Goal: Check status: Check status

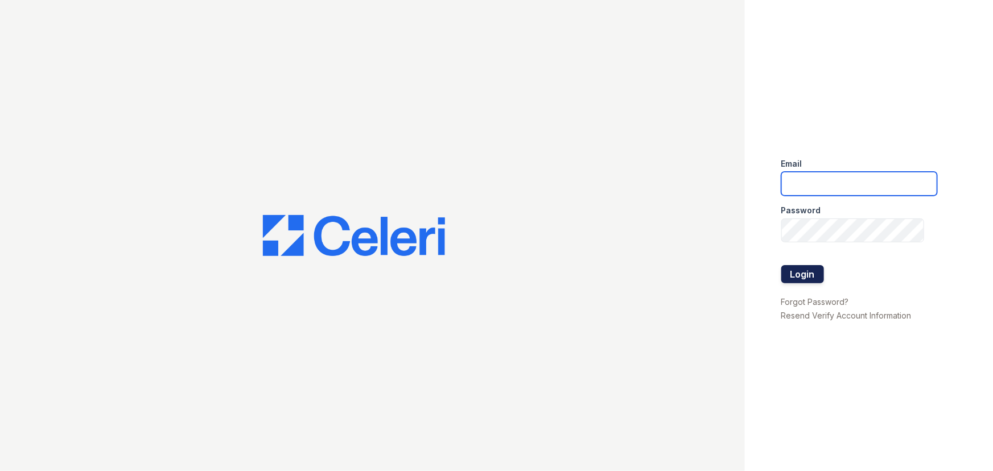
type input "lyndon2@cafmanagement.com"
click at [801, 273] on button "Login" at bounding box center [802, 274] width 43 height 18
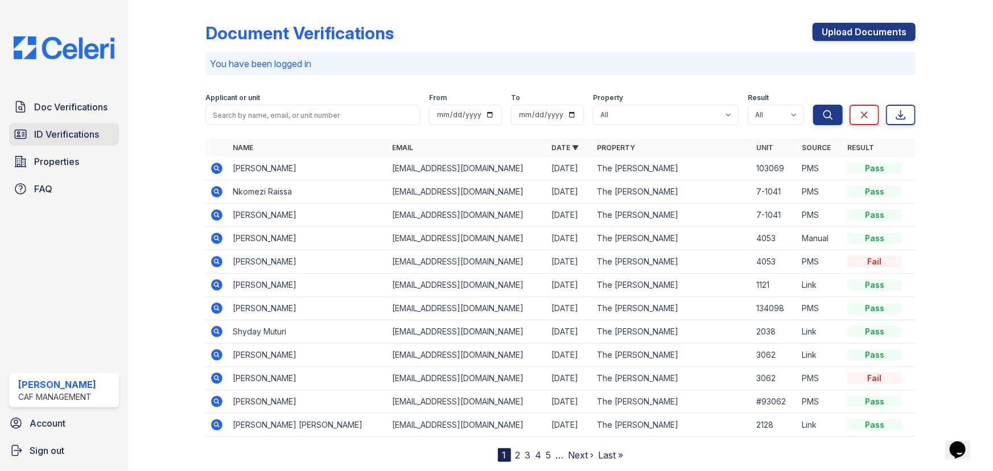
click at [88, 139] on span "ID Verifications" at bounding box center [66, 134] width 65 height 14
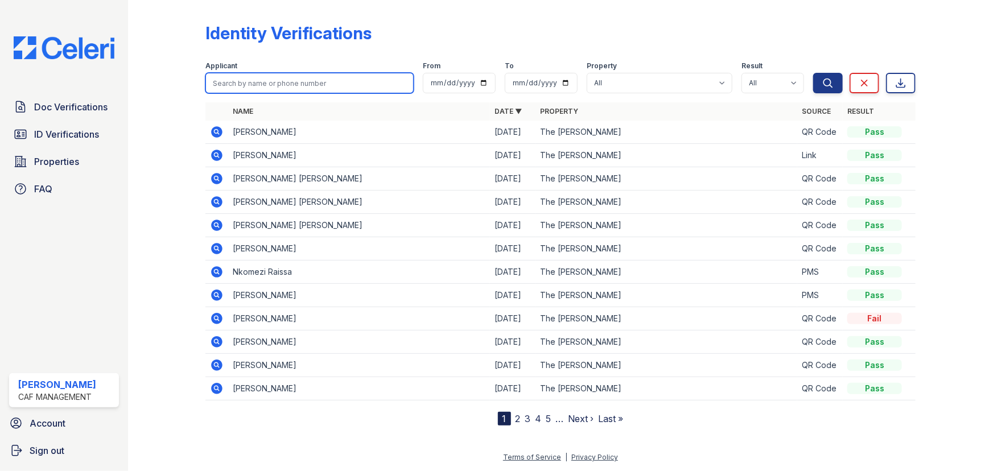
click at [287, 86] on input "search" at bounding box center [309, 83] width 208 height 20
type input "shyday"
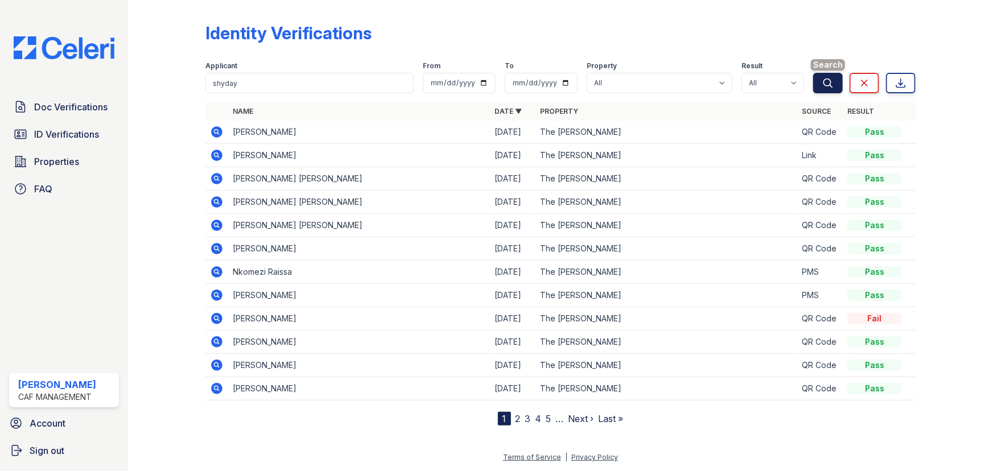
click at [831, 79] on icon "submit" at bounding box center [827, 82] width 11 height 11
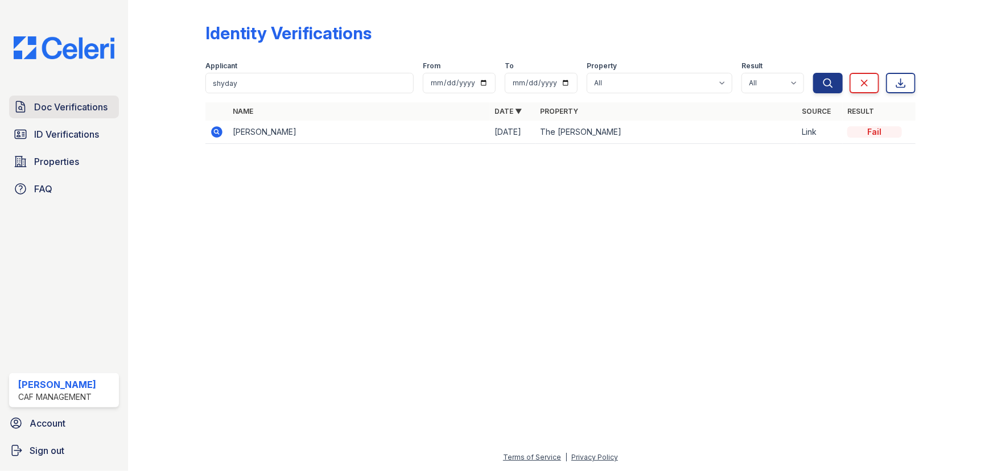
click at [77, 111] on span "Doc Verifications" at bounding box center [70, 107] width 73 height 14
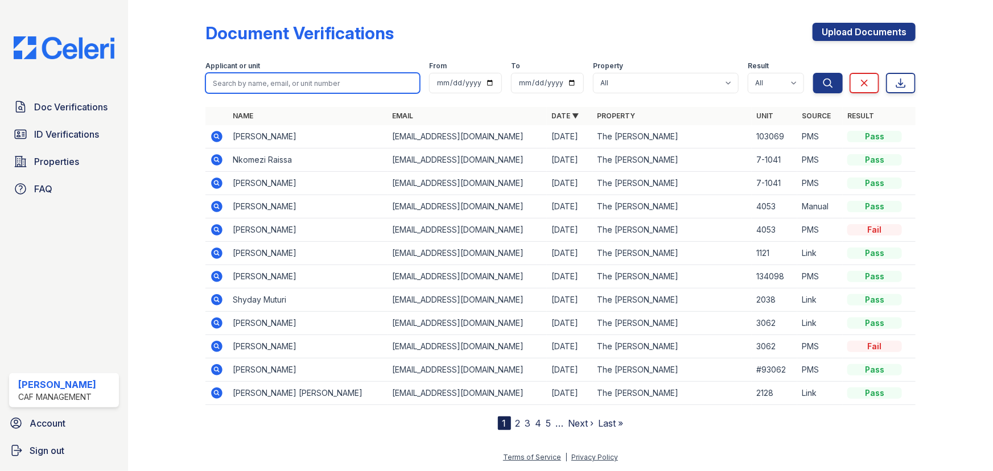
click at [277, 80] on input "search" at bounding box center [312, 83] width 215 height 20
type input "shyday"
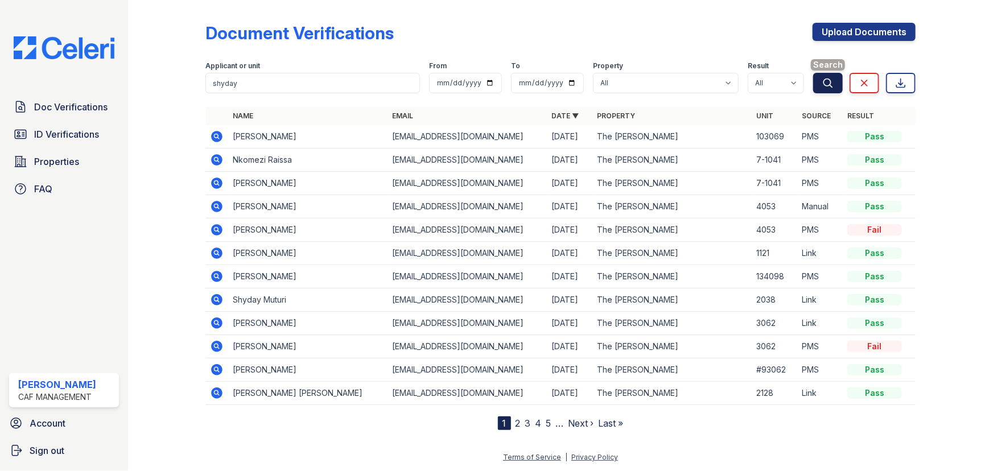
click at [826, 90] on button "Search" at bounding box center [828, 83] width 30 height 20
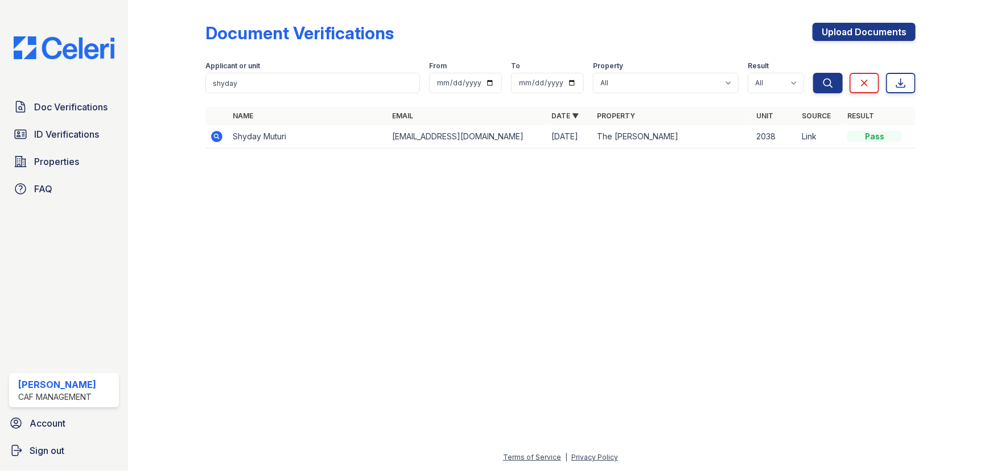
click at [212, 137] on icon at bounding box center [216, 136] width 11 height 11
